Goal: Check status: Check status

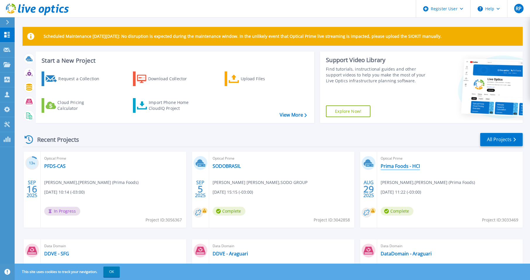
click at [395, 169] on link "Prima Foods - HCI" at bounding box center [400, 166] width 39 height 6
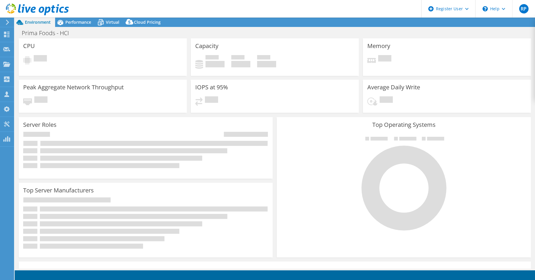
select select "USD"
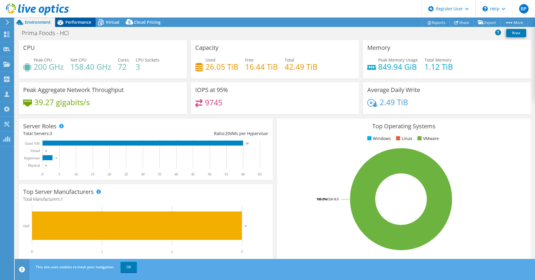
click at [80, 24] on span "Performance" at bounding box center [78, 22] width 26 height 6
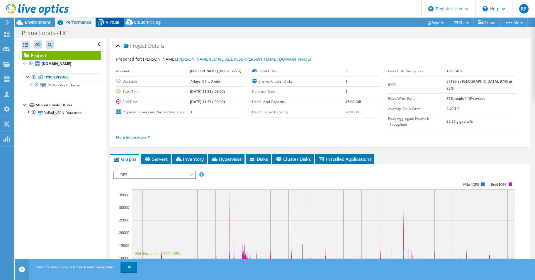
click at [109, 22] on span "Virtual" at bounding box center [112, 22] width 13 height 6
